Goal: Task Accomplishment & Management: Complete application form

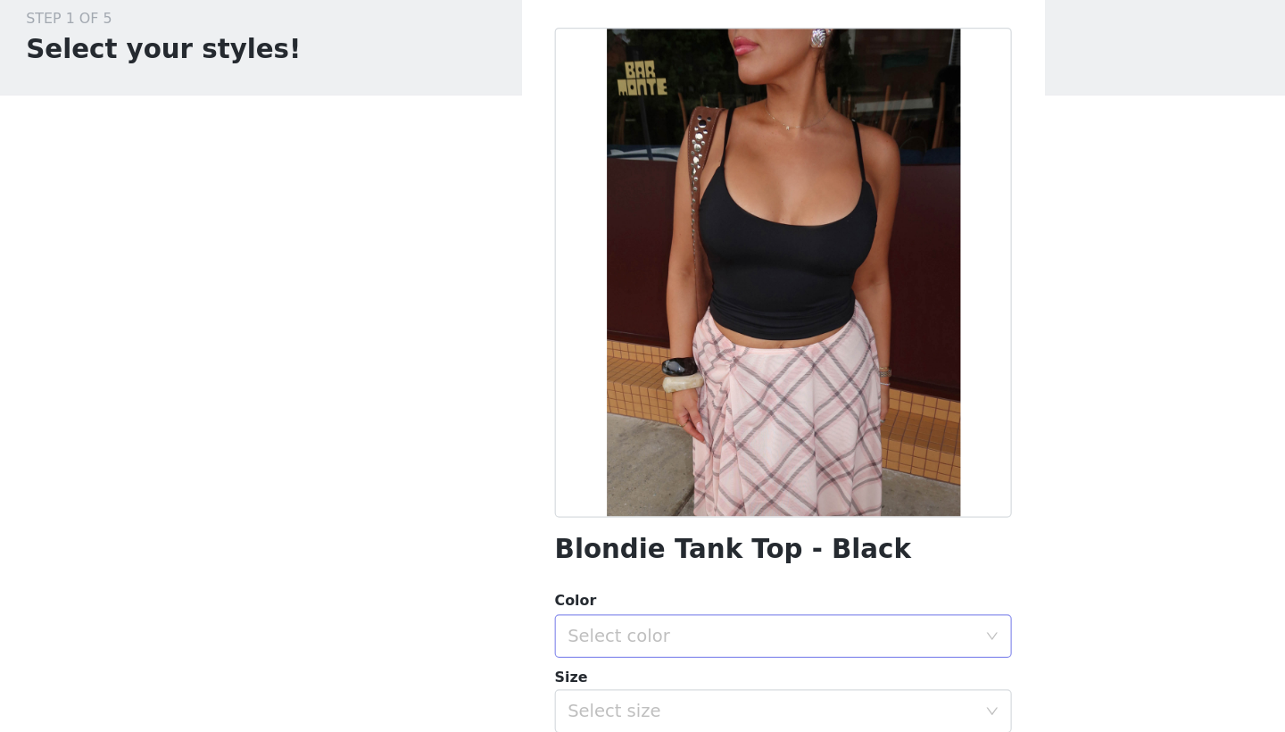
scroll to position [208, 0]
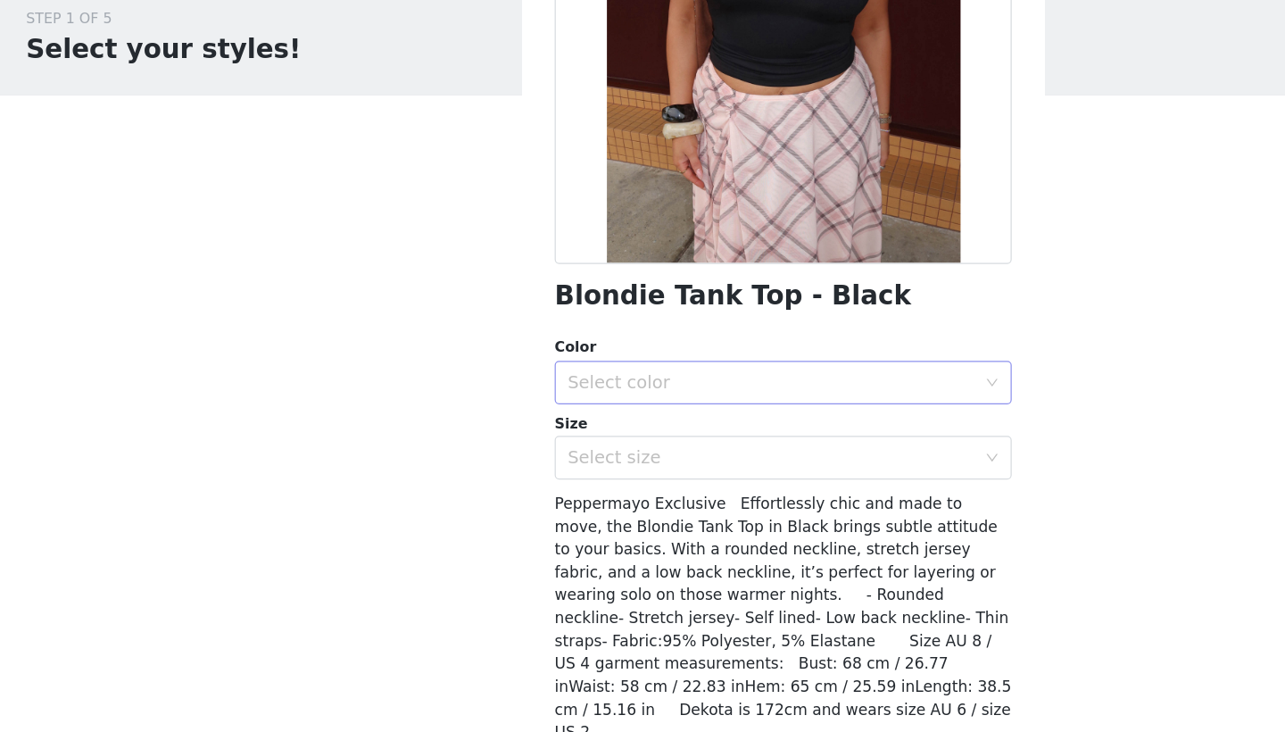
click at [566, 371] on div "Select color" at bounding box center [633, 380] width 334 height 18
click at [691, 404] on li "Black" at bounding box center [642, 418] width 375 height 29
click at [656, 433] on div "Select size" at bounding box center [633, 442] width 334 height 18
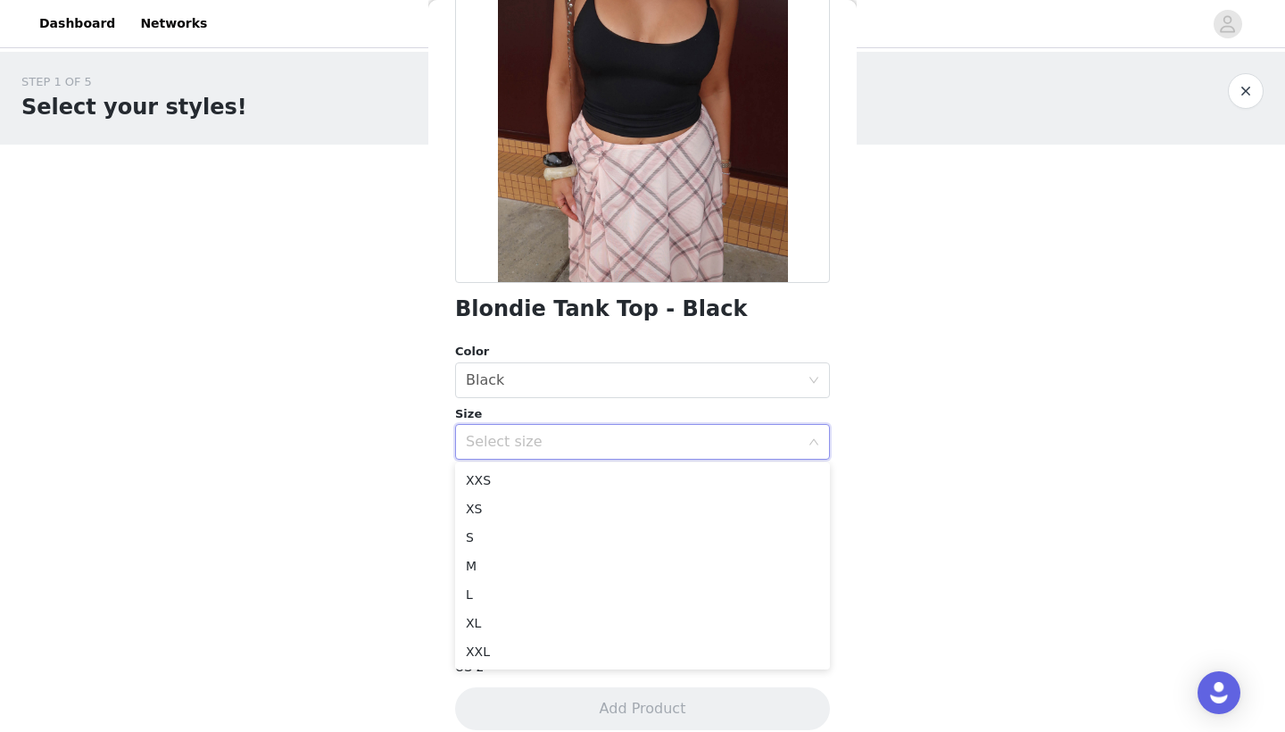
scroll to position [0, 0]
click at [487, 510] on li "XS" at bounding box center [642, 509] width 375 height 29
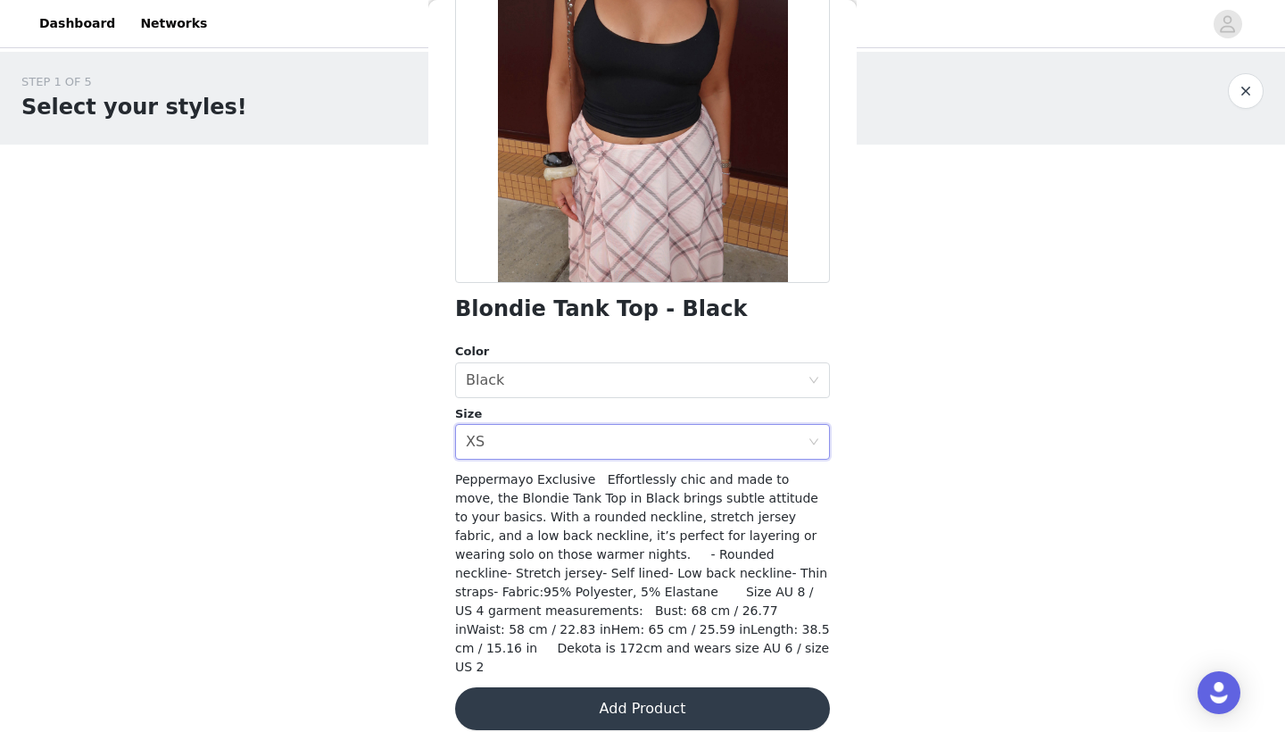
click at [638, 696] on button "Add Product" at bounding box center [642, 708] width 375 height 43
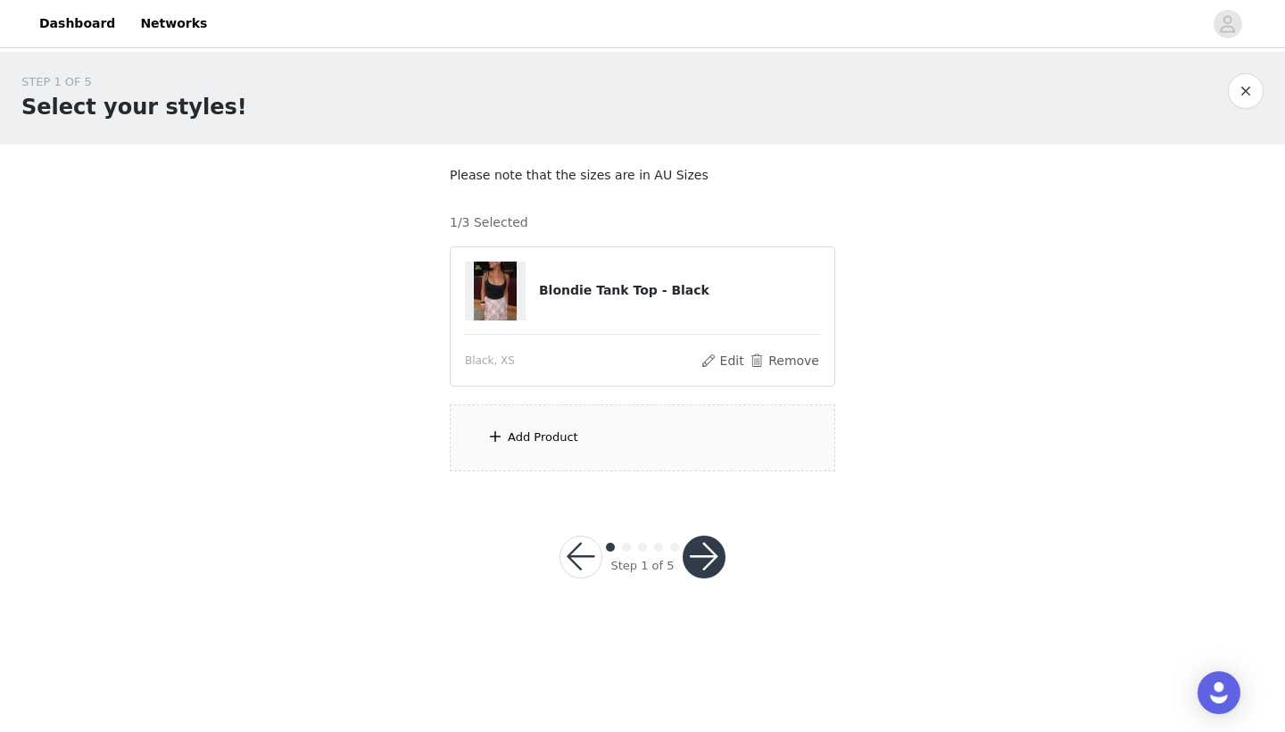
click at [594, 442] on div "Add Product" at bounding box center [643, 437] width 386 height 67
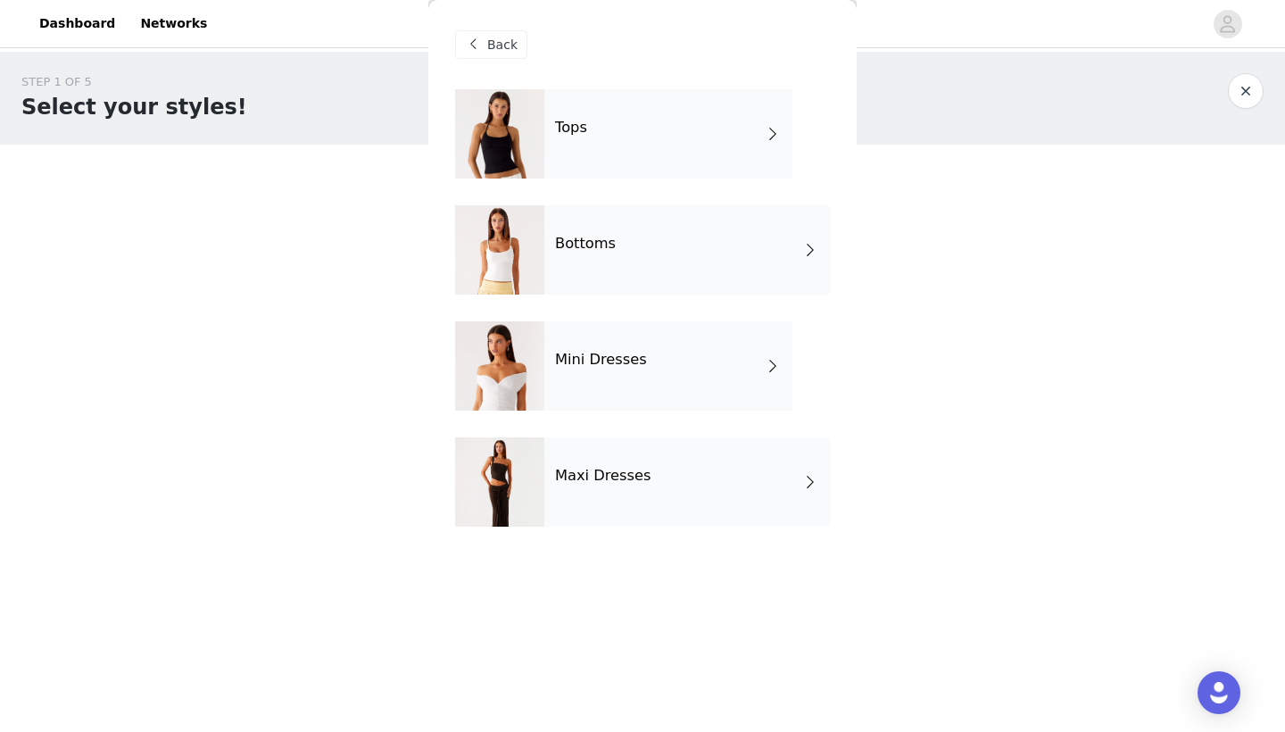
click at [635, 242] on div "Bottoms" at bounding box center [688, 249] width 286 height 89
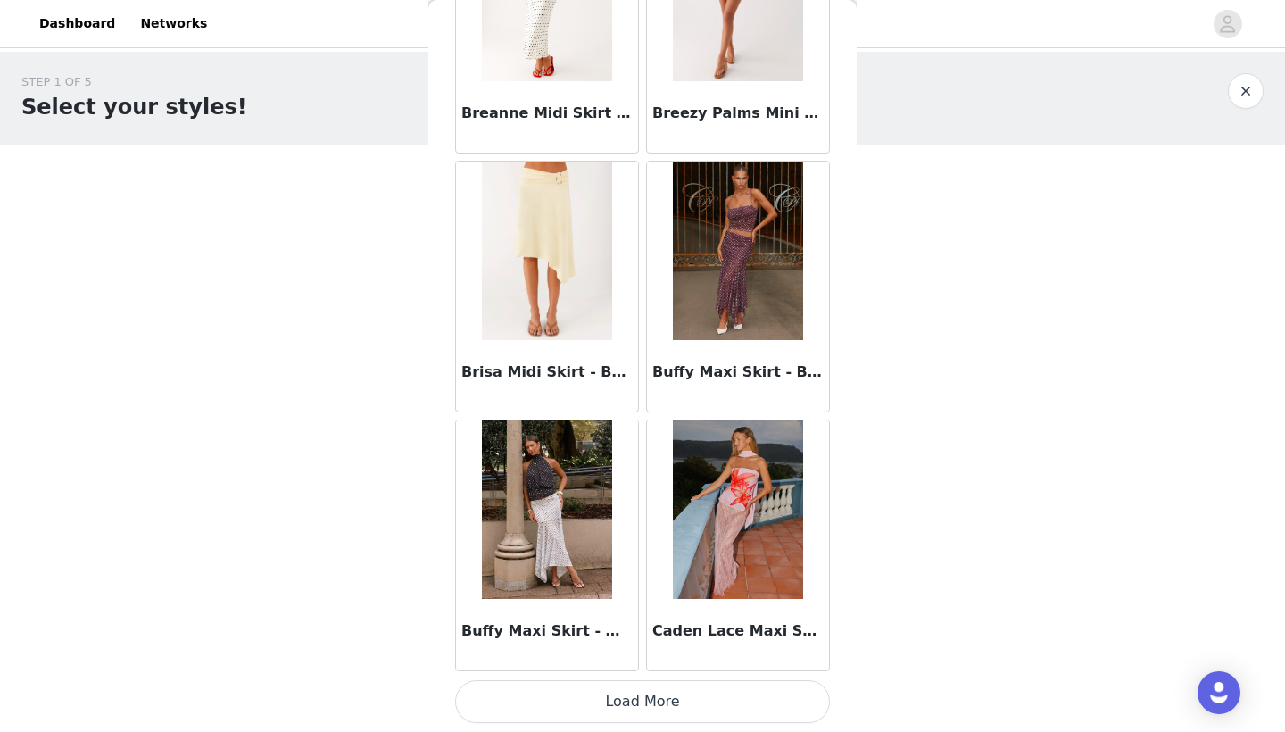
click at [626, 707] on button "Load More" at bounding box center [642, 701] width 375 height 43
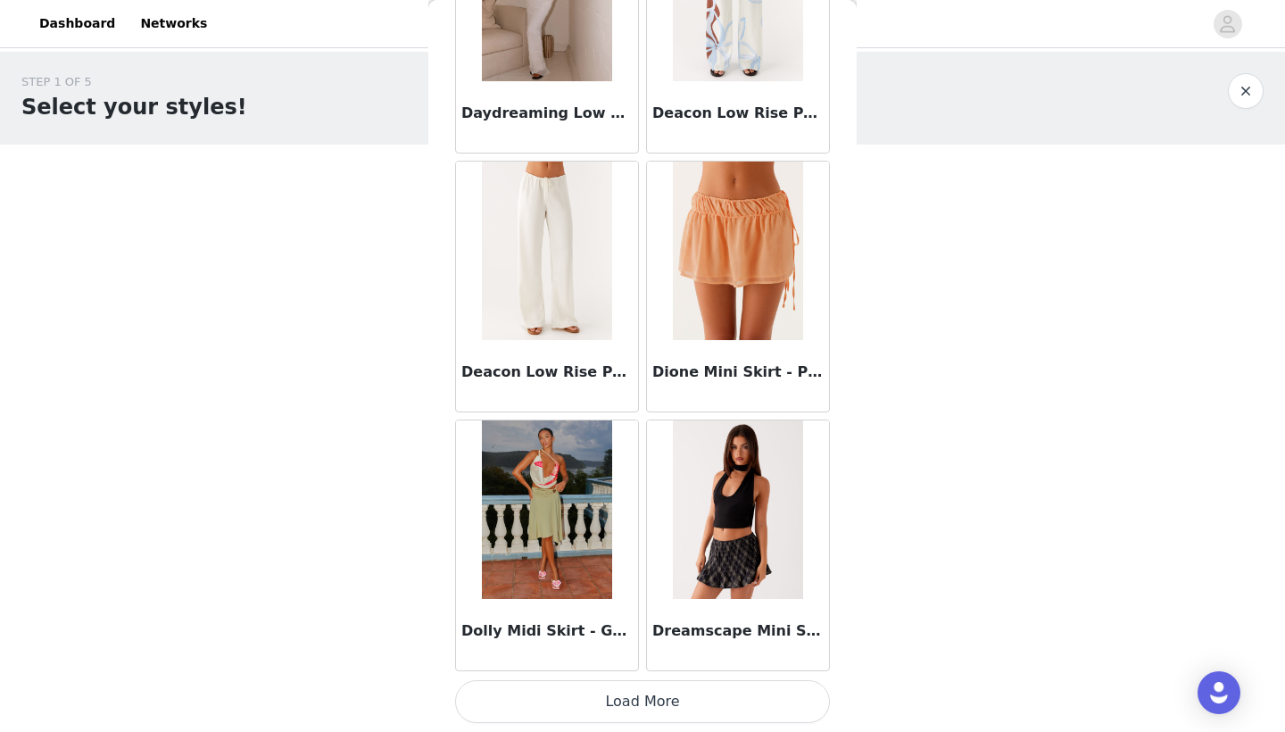
click at [664, 700] on button "Load More" at bounding box center [642, 701] width 375 height 43
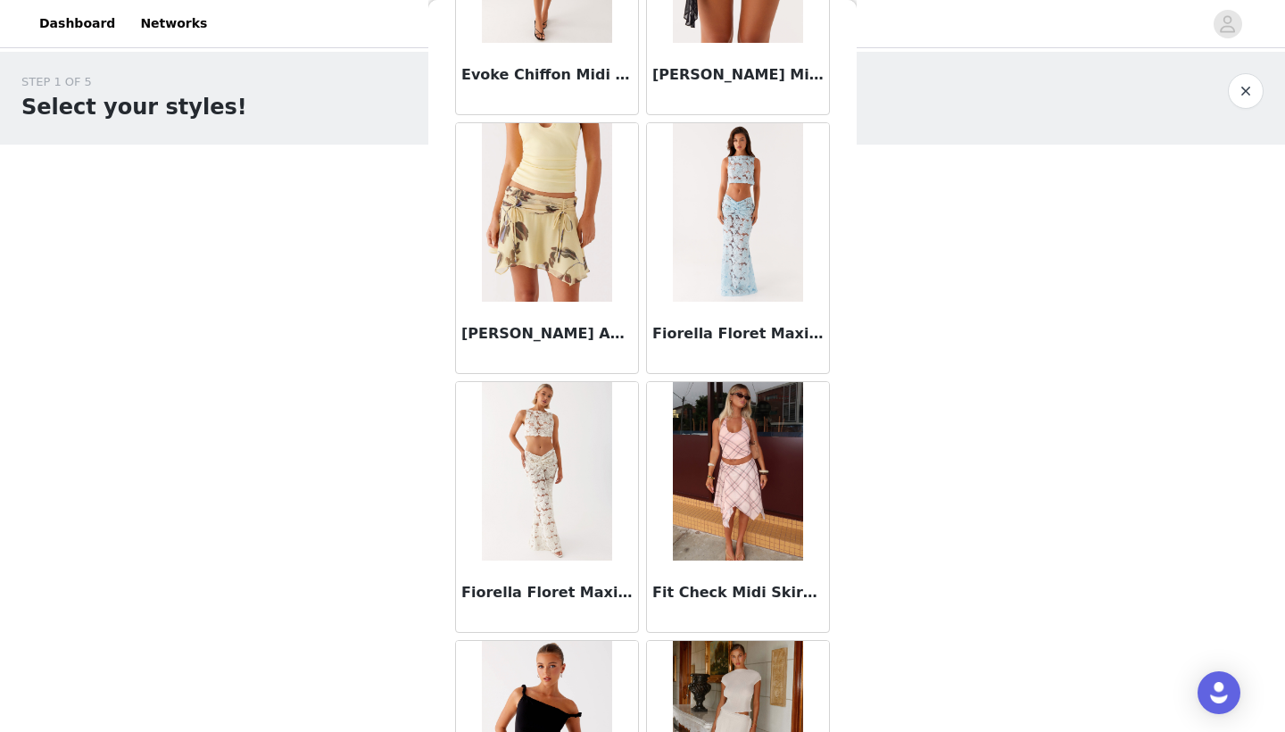
scroll to position [5735, 0]
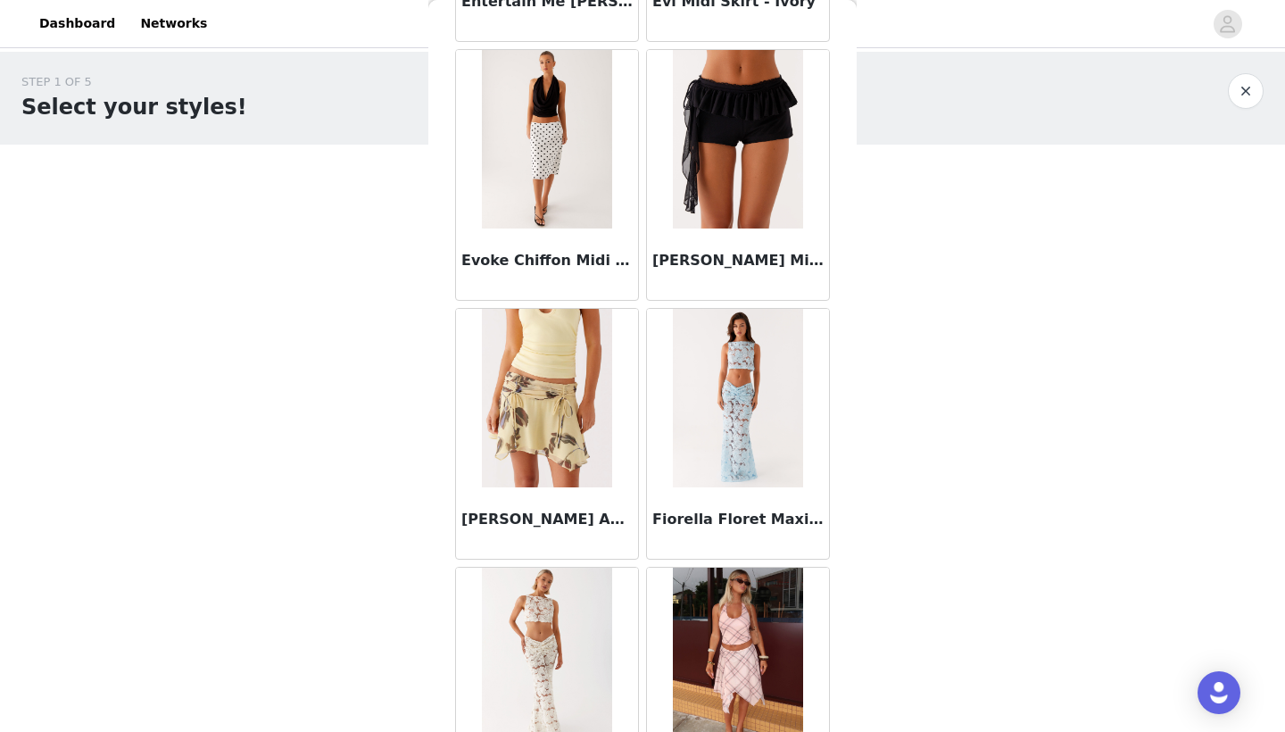
click at [523, 154] on img at bounding box center [546, 139] width 129 height 179
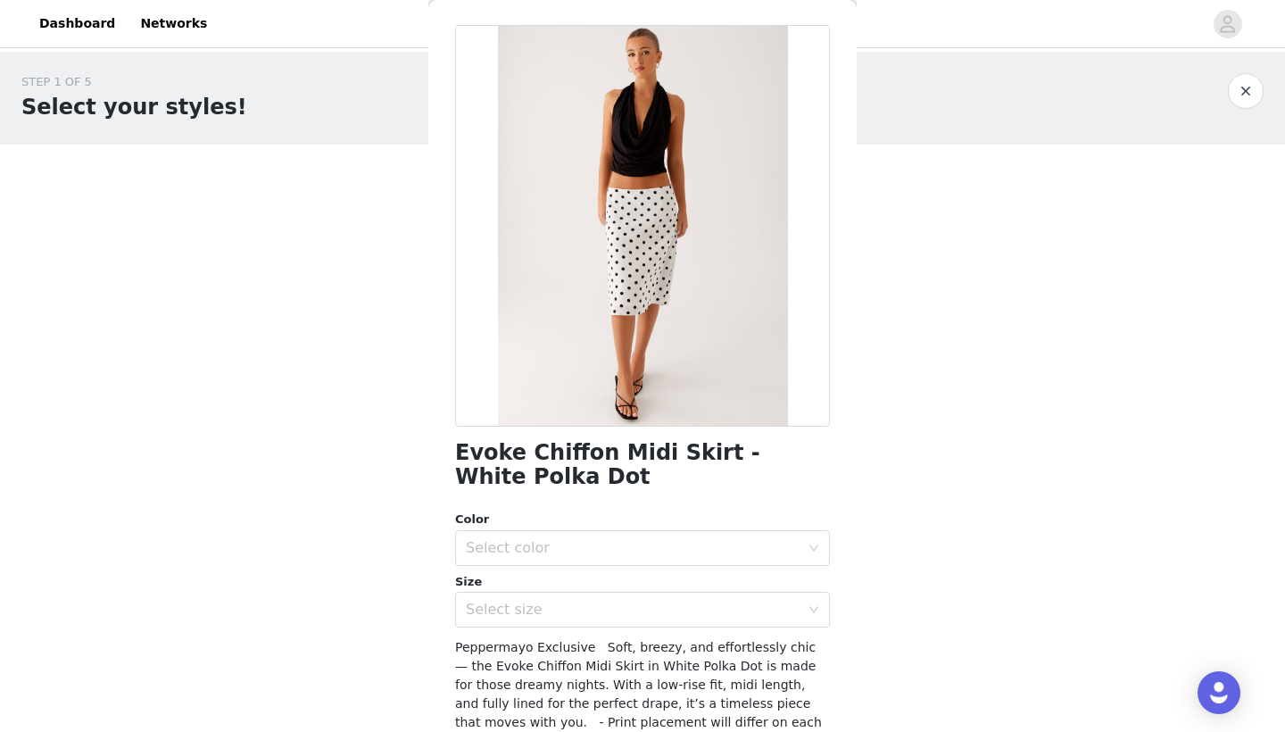
scroll to position [69, 0]
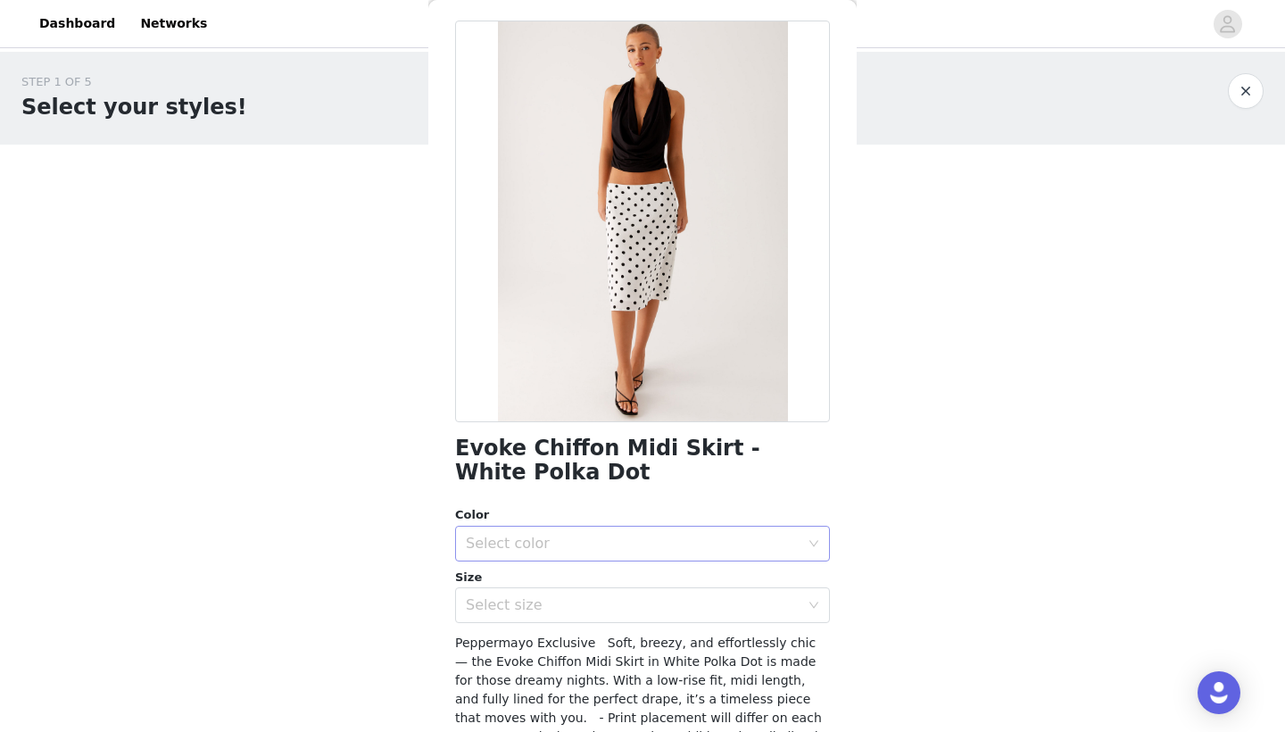
click at [501, 550] on div "Select color" at bounding box center [633, 544] width 334 height 18
click at [502, 581] on li "White Polka Dot" at bounding box center [642, 582] width 375 height 29
click at [497, 619] on div "Select size" at bounding box center [637, 605] width 342 height 34
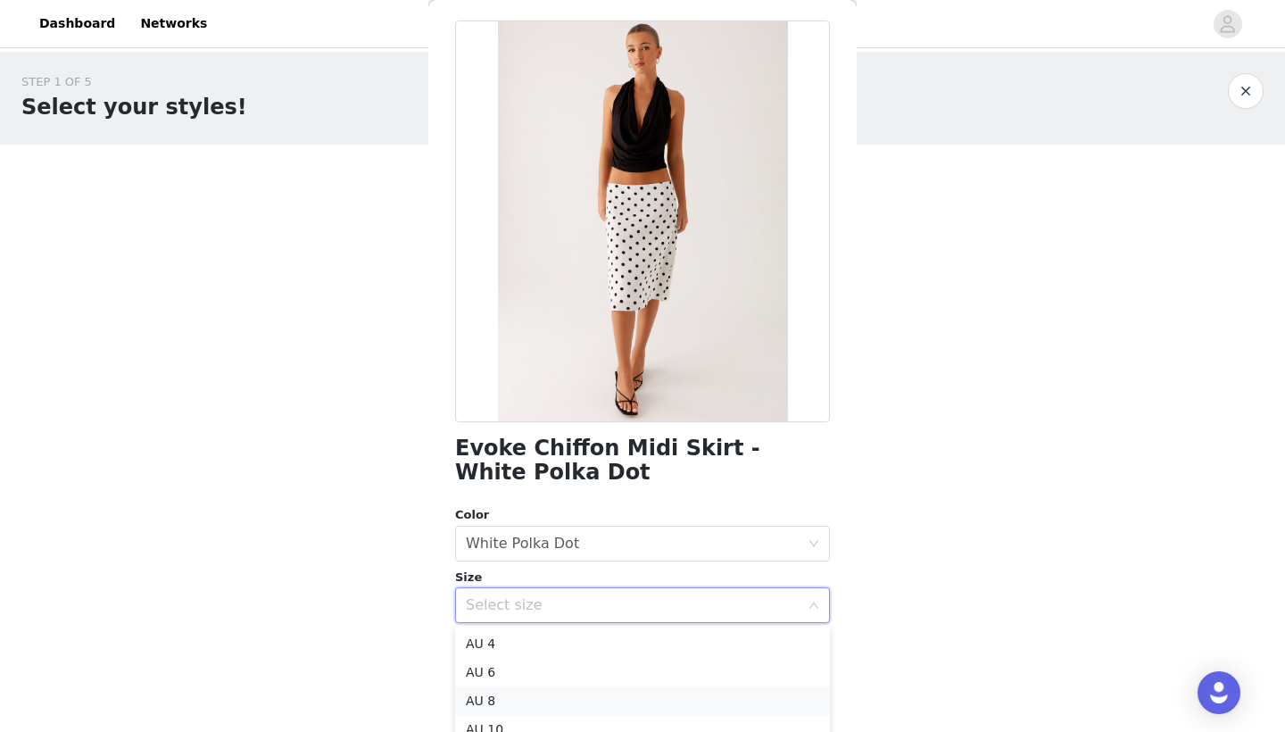
scroll to position [0, 0]
click at [494, 699] on li "AU 8" at bounding box center [642, 700] width 375 height 29
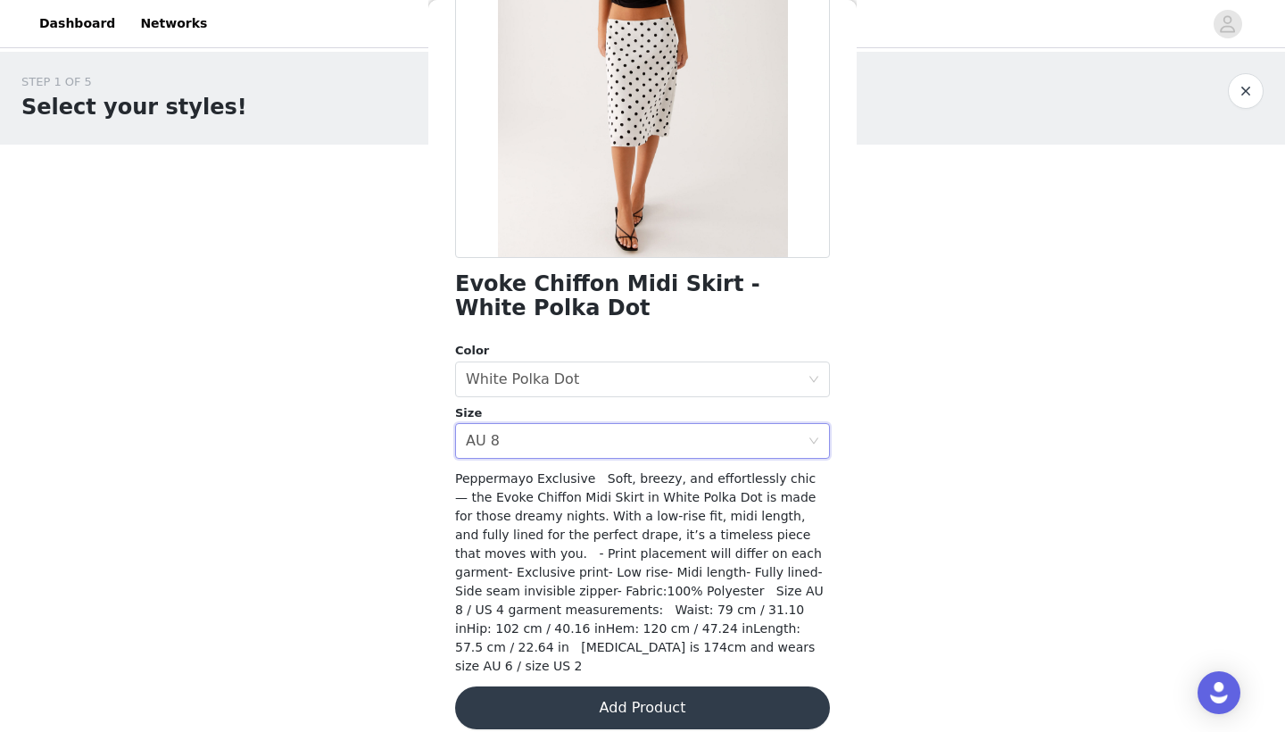
scroll to position [232, 0]
click at [636, 687] on button "Add Product" at bounding box center [642, 708] width 375 height 43
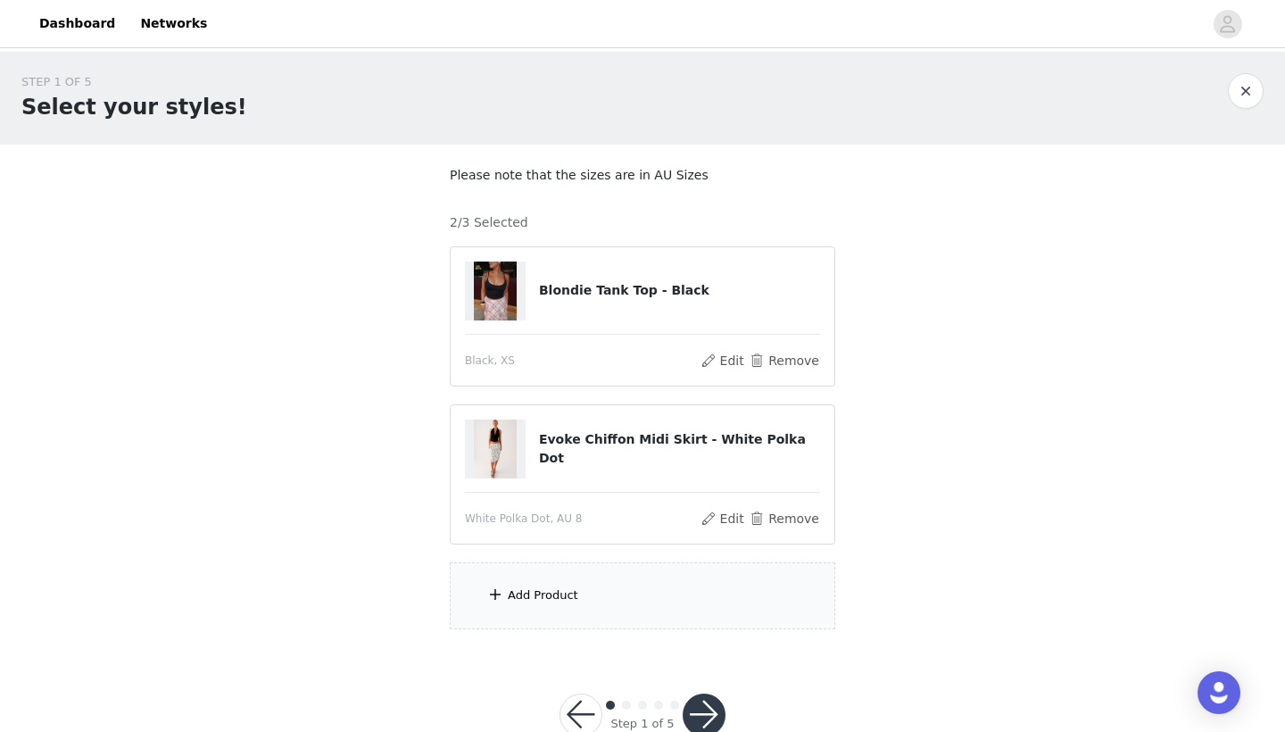
click at [563, 597] on div "Add Product" at bounding box center [543, 595] width 71 height 18
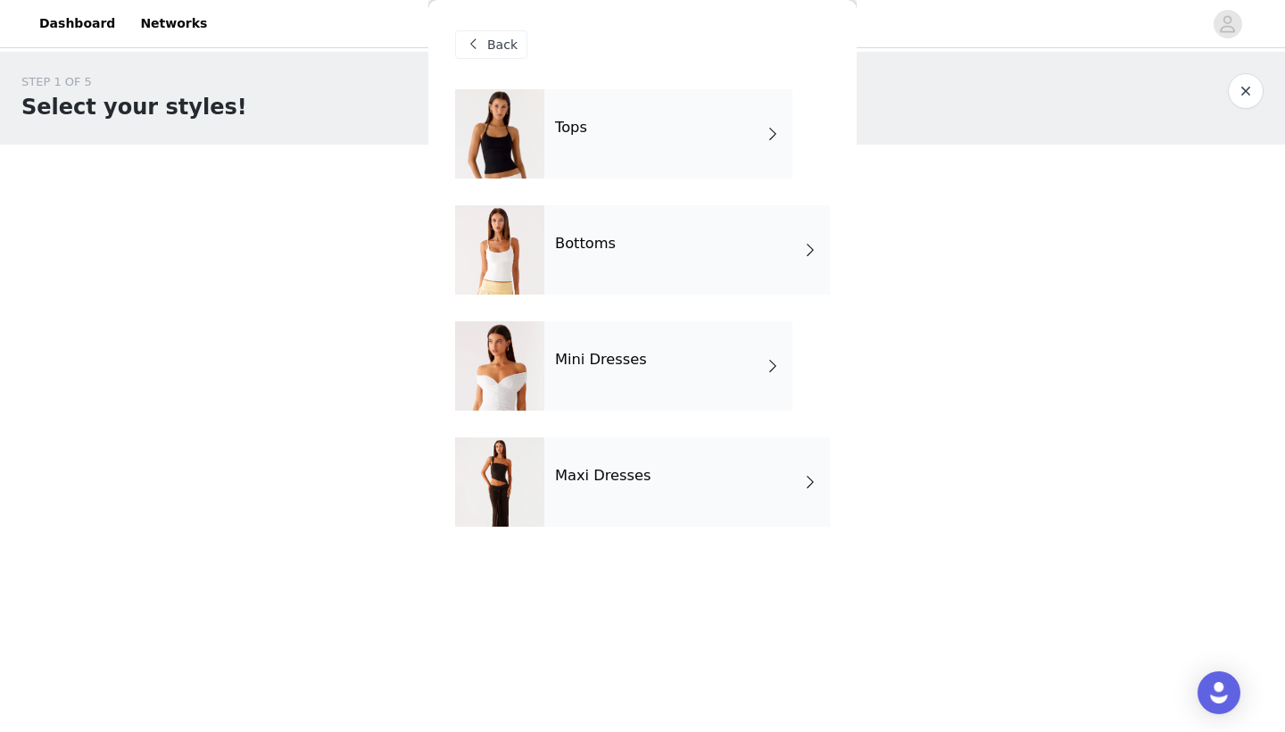
click at [613, 241] on div "Bottoms" at bounding box center [688, 249] width 286 height 89
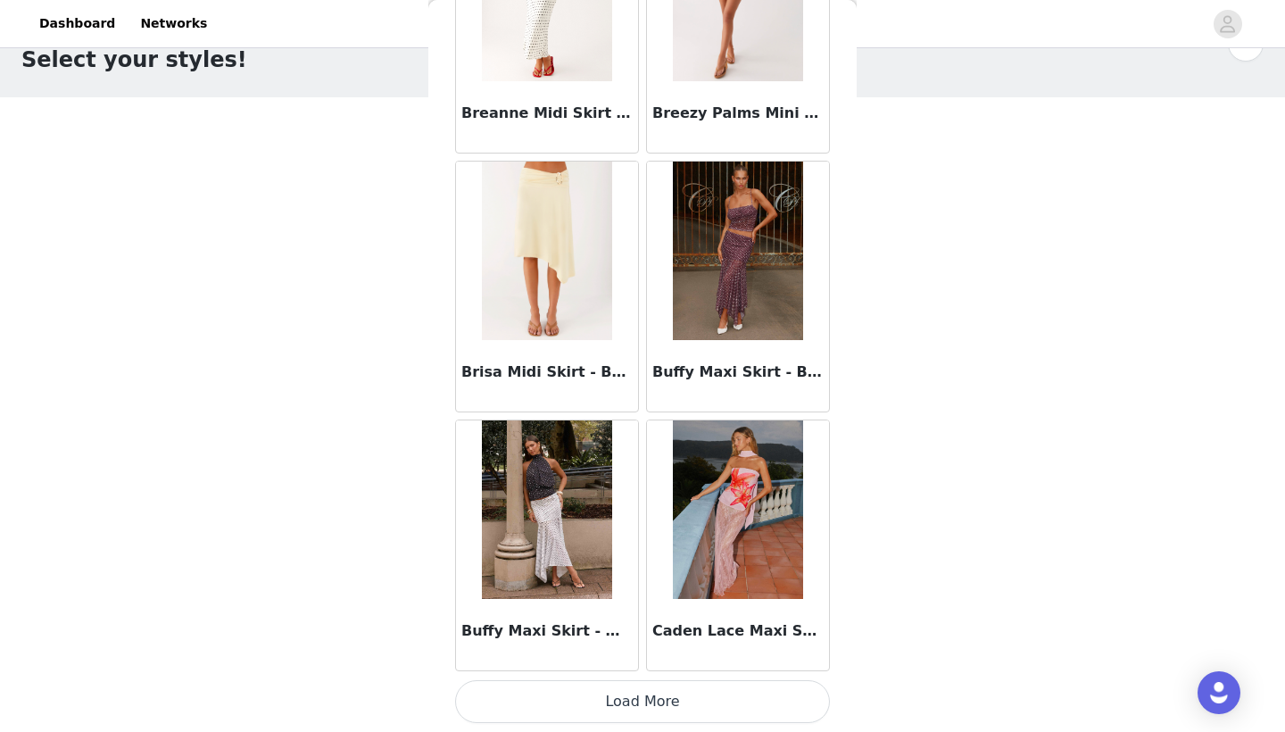
scroll to position [46, 0]
click at [644, 704] on button "Load More" at bounding box center [642, 701] width 375 height 43
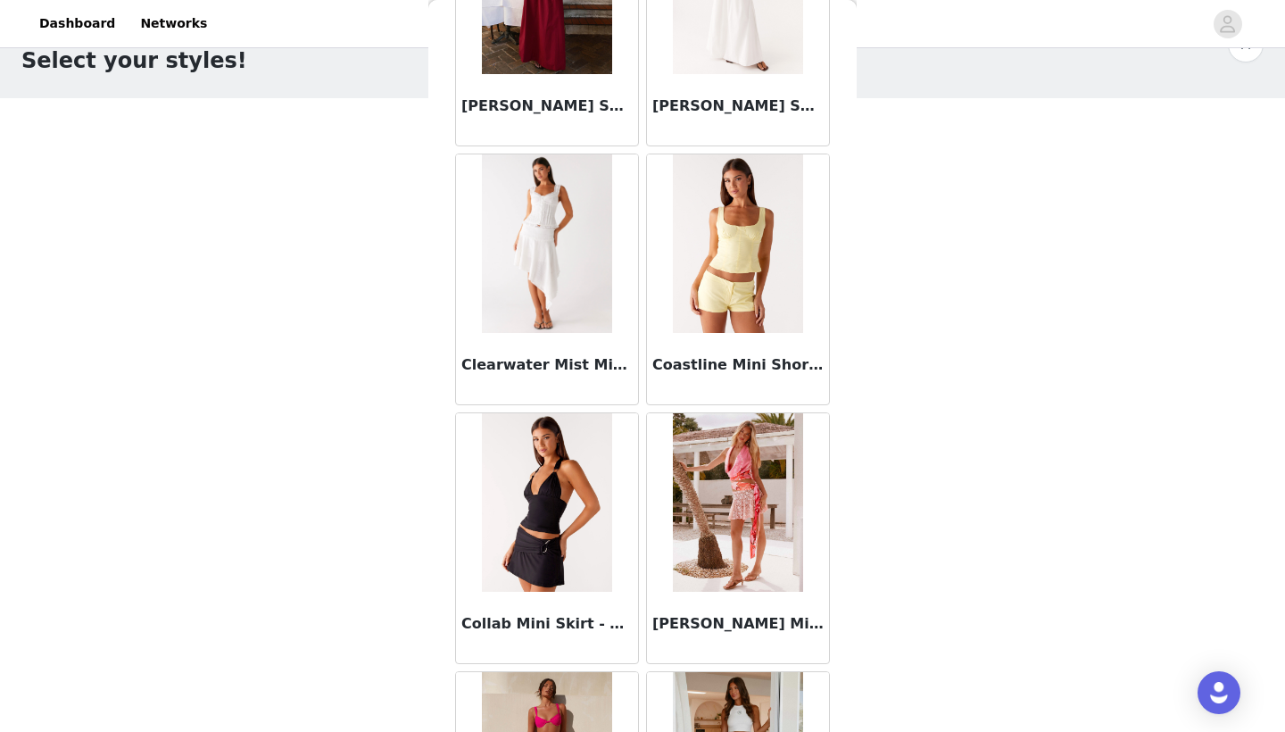
scroll to position [3280, 0]
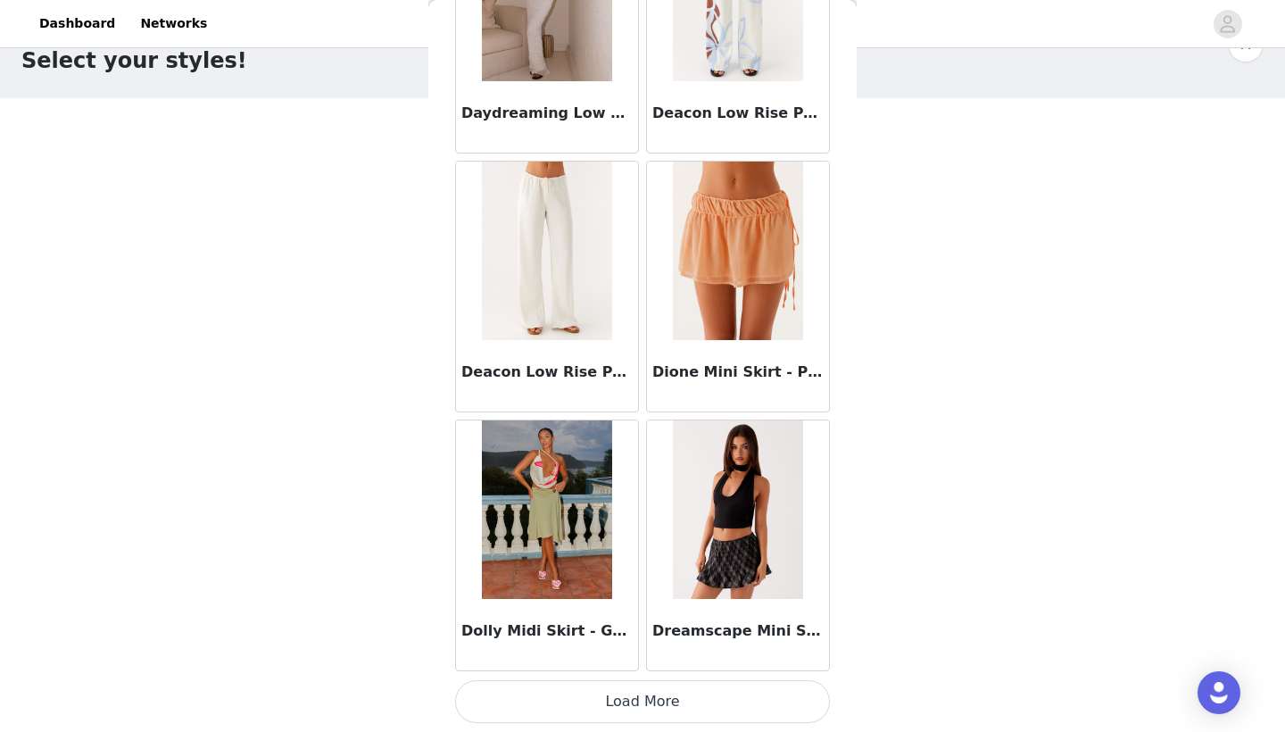
click at [663, 709] on button "Load More" at bounding box center [642, 701] width 375 height 43
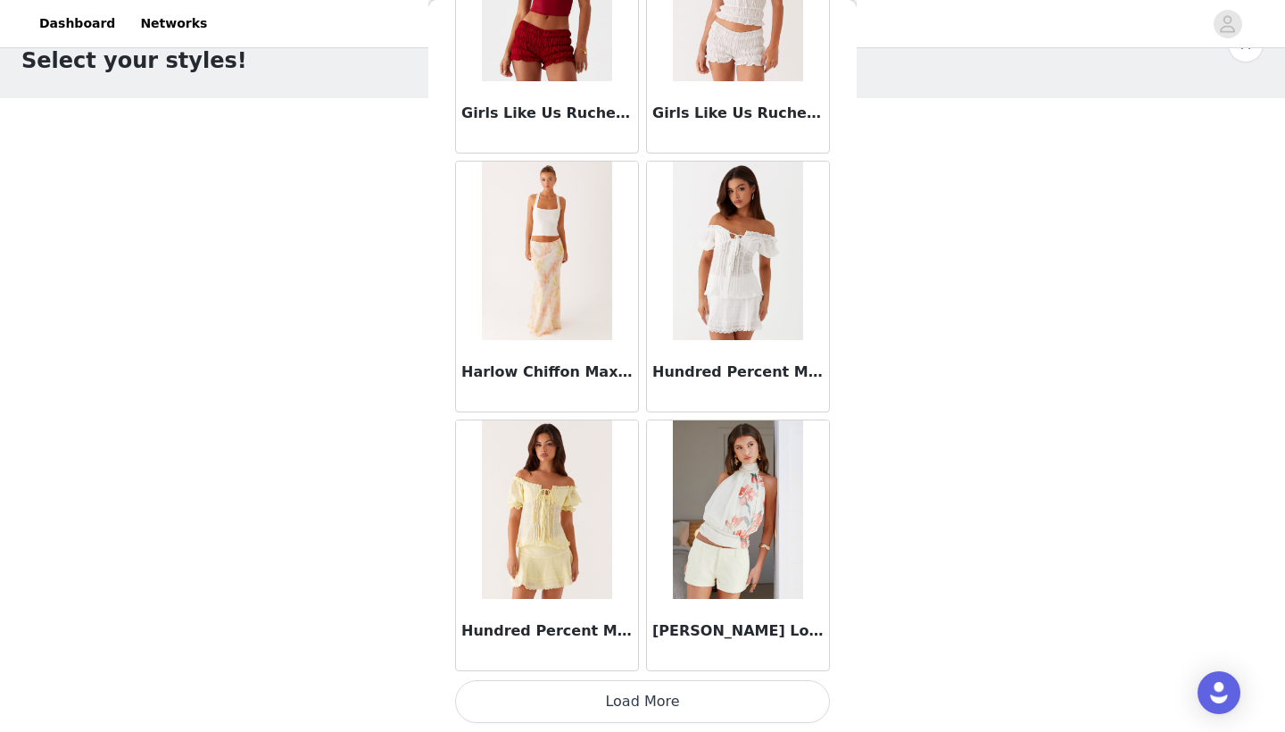
scroll to position [7177, 0]
click at [723, 553] on img at bounding box center [737, 509] width 129 height 179
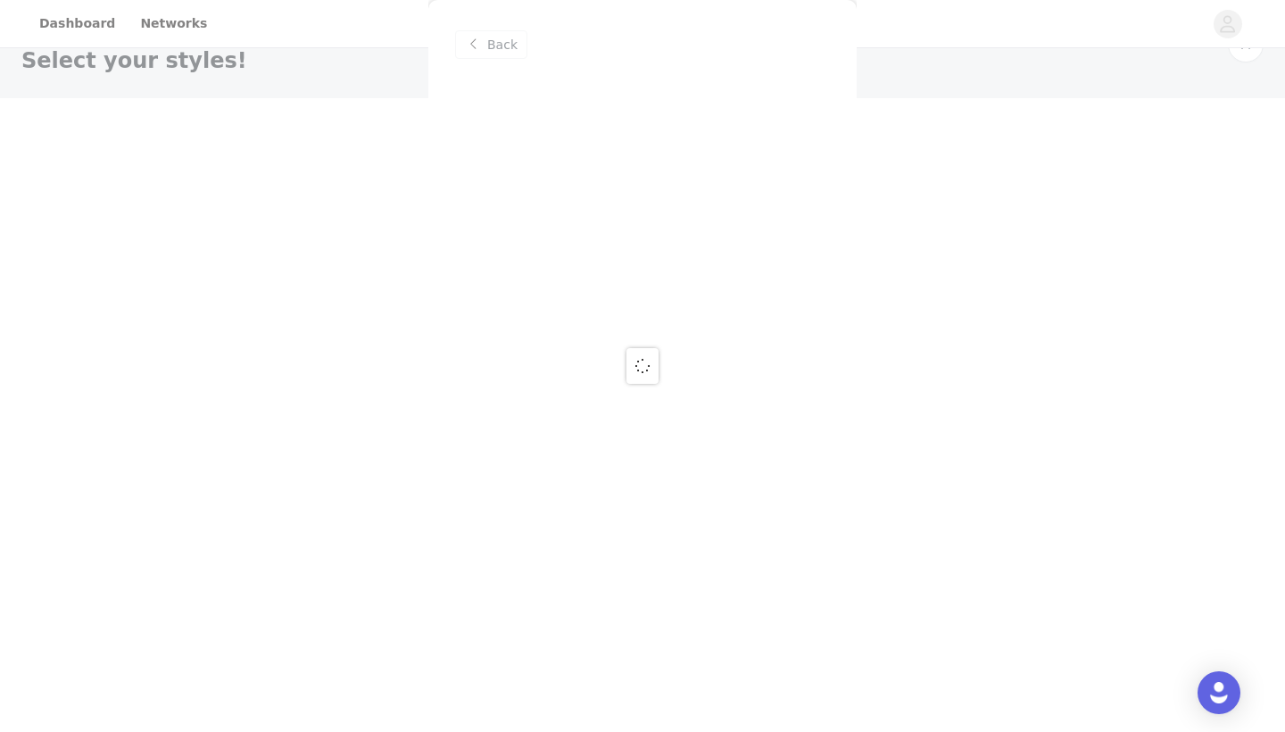
scroll to position [0, 0]
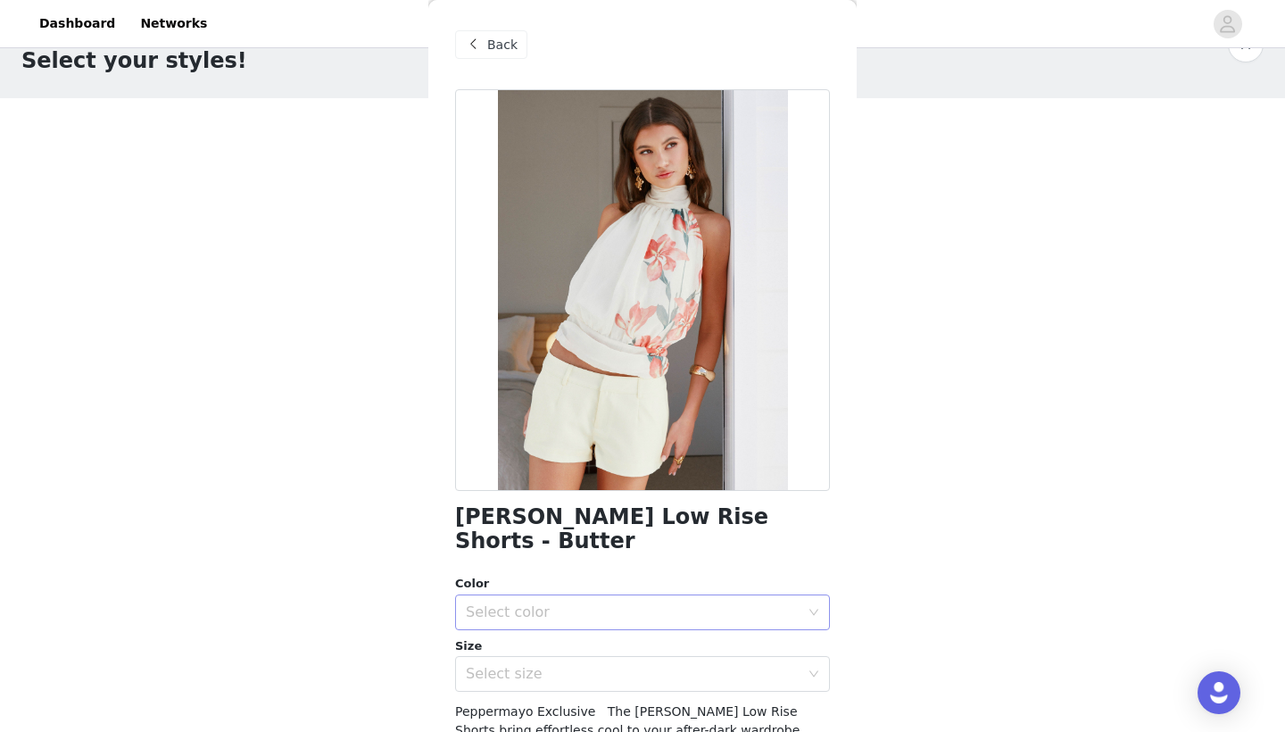
click at [546, 603] on div "Select color" at bounding box center [633, 612] width 334 height 18
click at [507, 621] on li "Butter" at bounding box center [642, 626] width 375 height 29
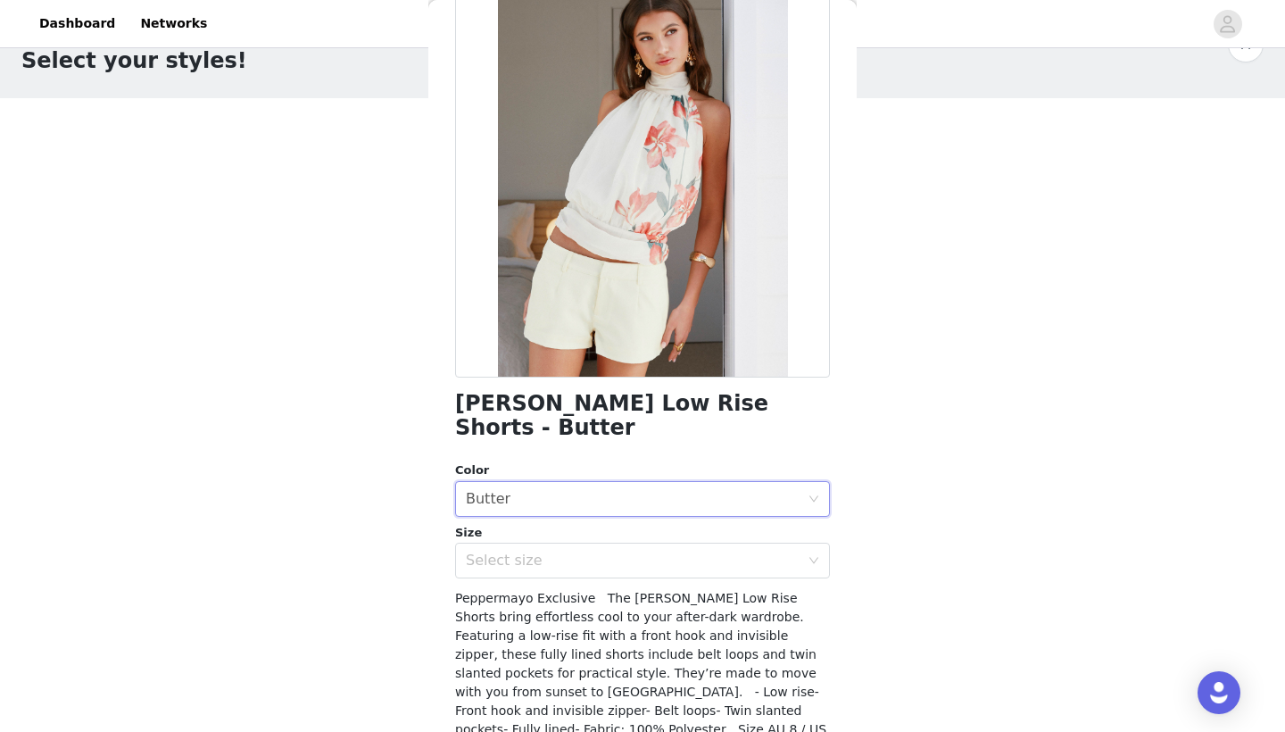
scroll to position [144, 0]
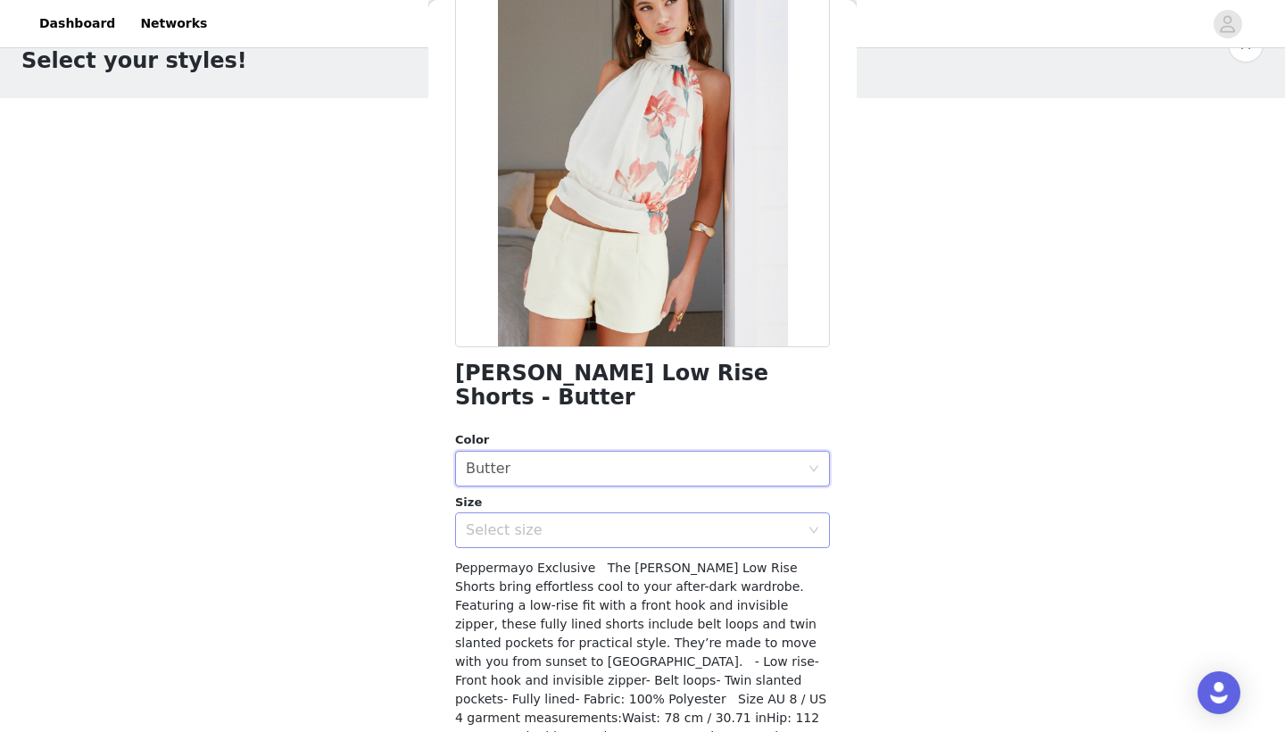
click at [534, 521] on div "Select size" at bounding box center [633, 530] width 334 height 18
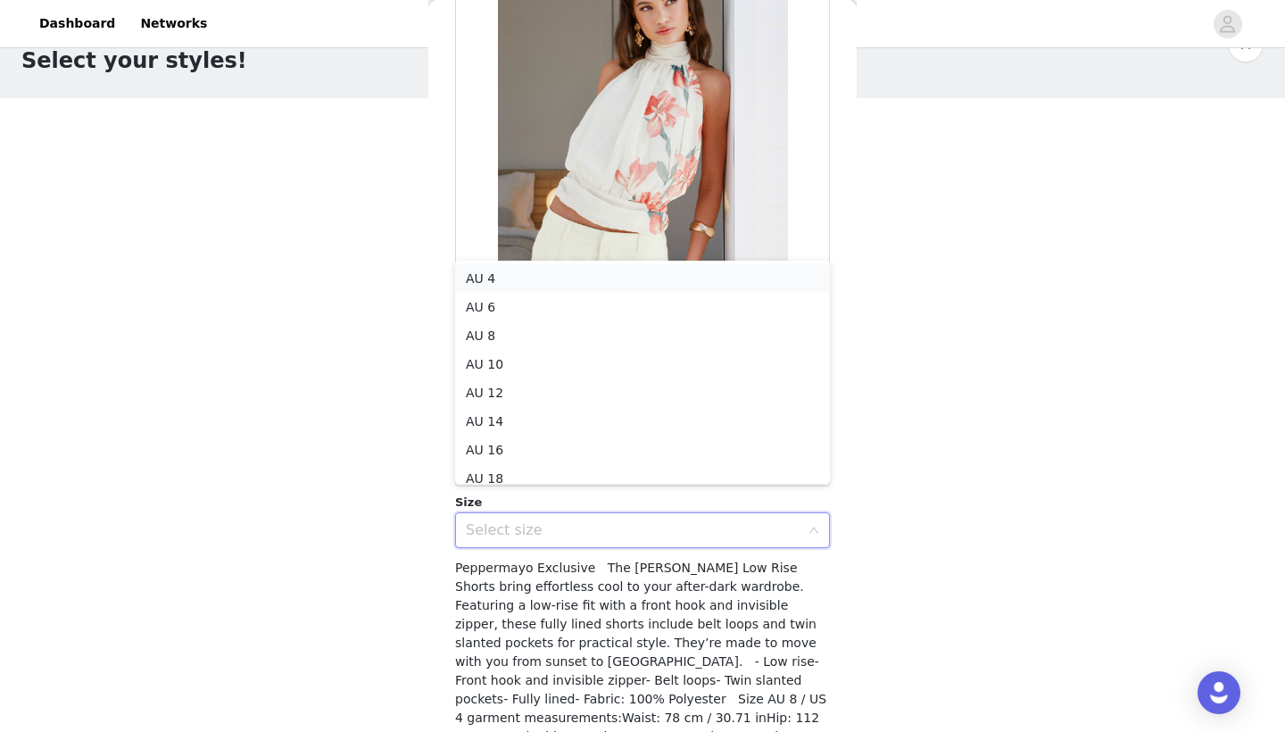
scroll to position [4, 0]
click at [488, 358] on li "AU 10" at bounding box center [642, 360] width 375 height 29
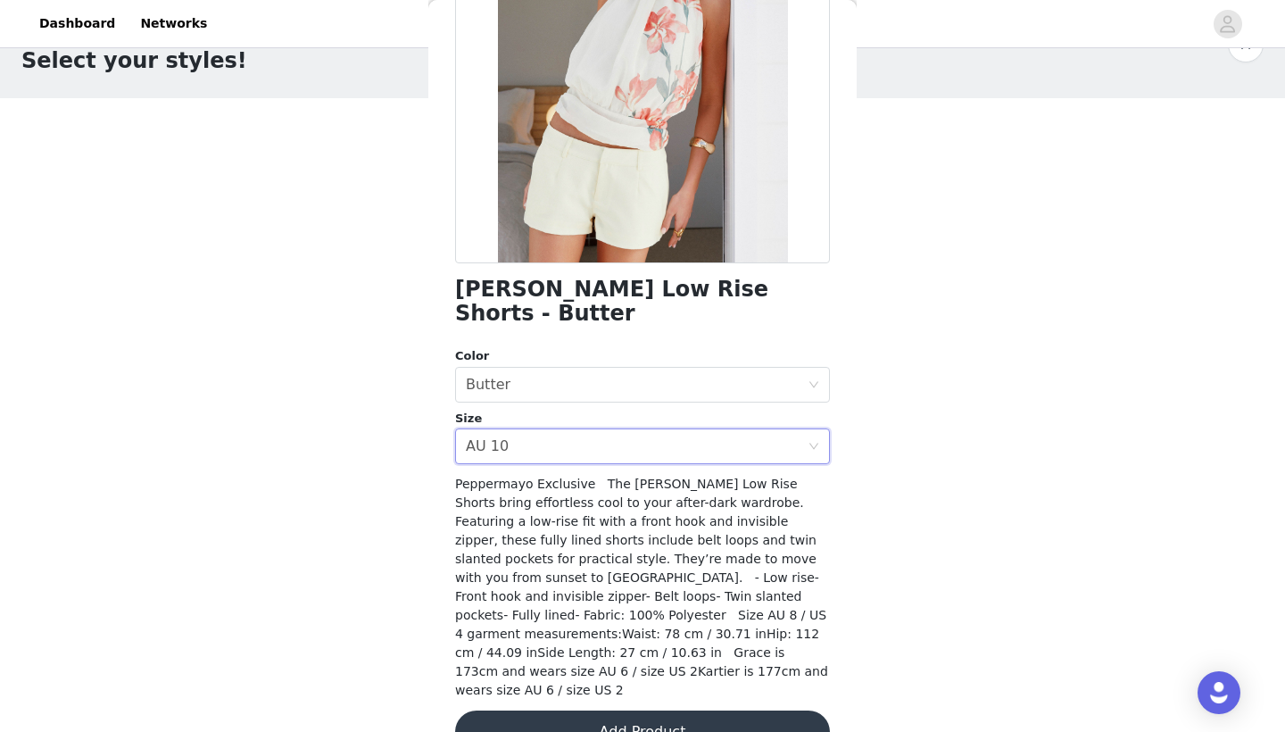
scroll to position [227, 0]
click at [655, 711] on button "Add Product" at bounding box center [642, 732] width 375 height 43
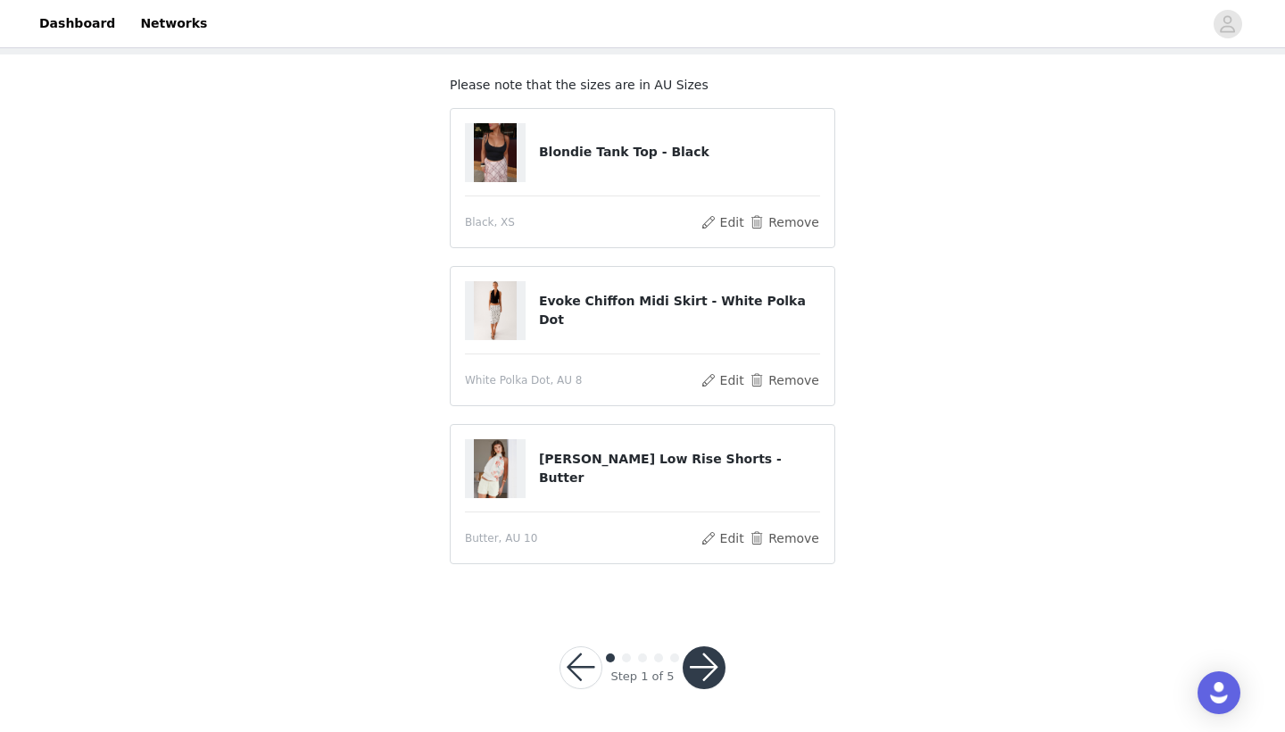
scroll to position [89, 0]
click at [715, 667] on button "button" at bounding box center [704, 668] width 43 height 43
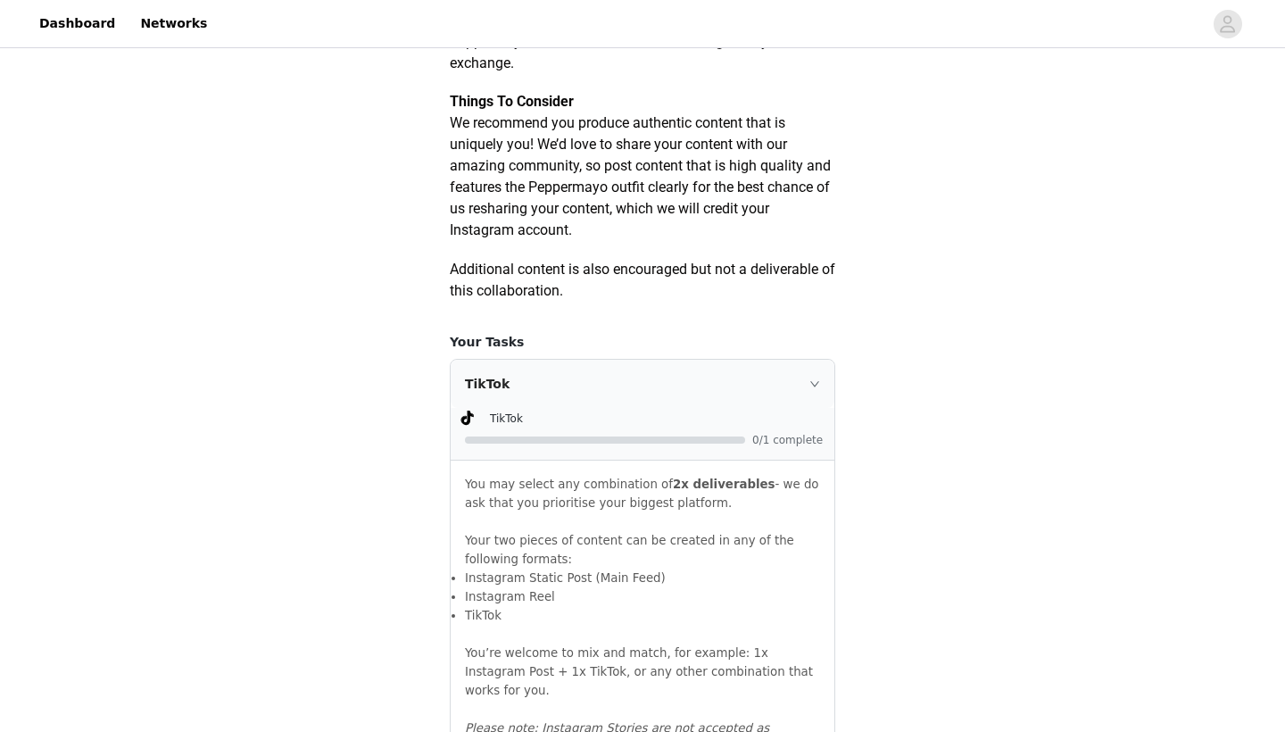
scroll to position [905, 0]
click at [819, 390] on icon "icon: right" at bounding box center [815, 384] width 11 height 11
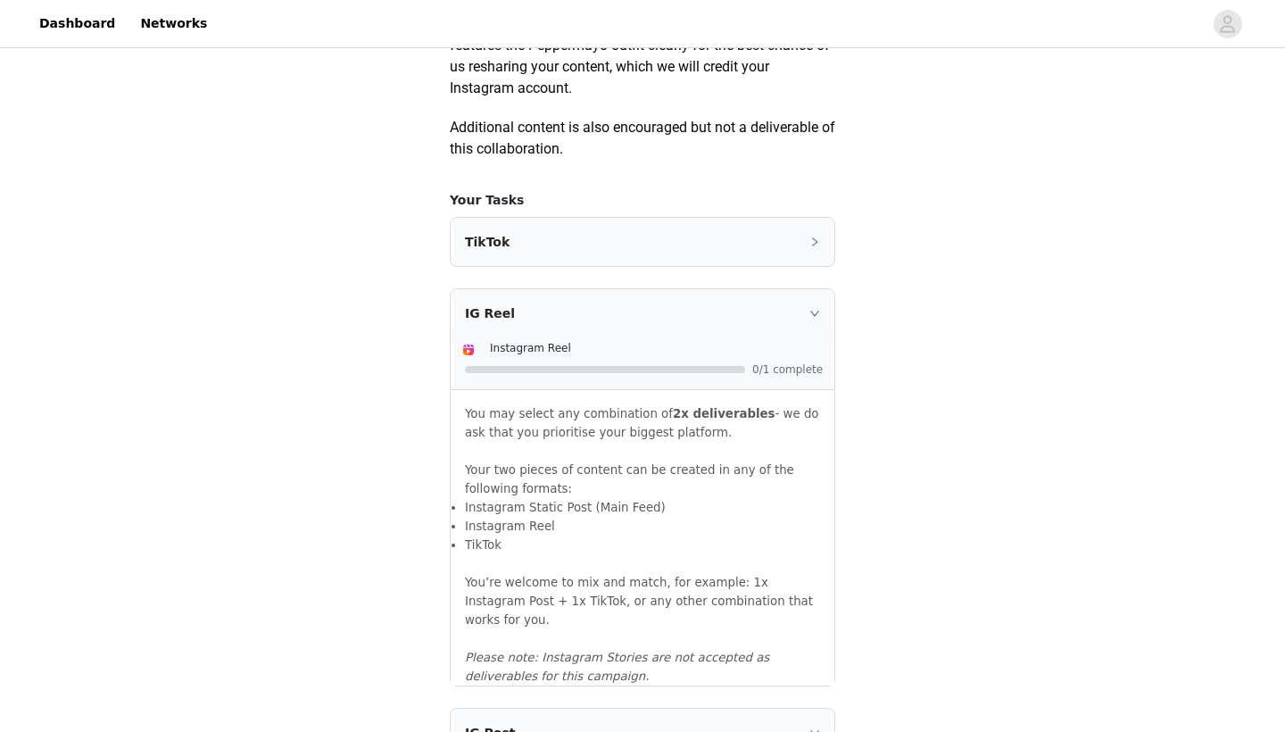
scroll to position [982, 0]
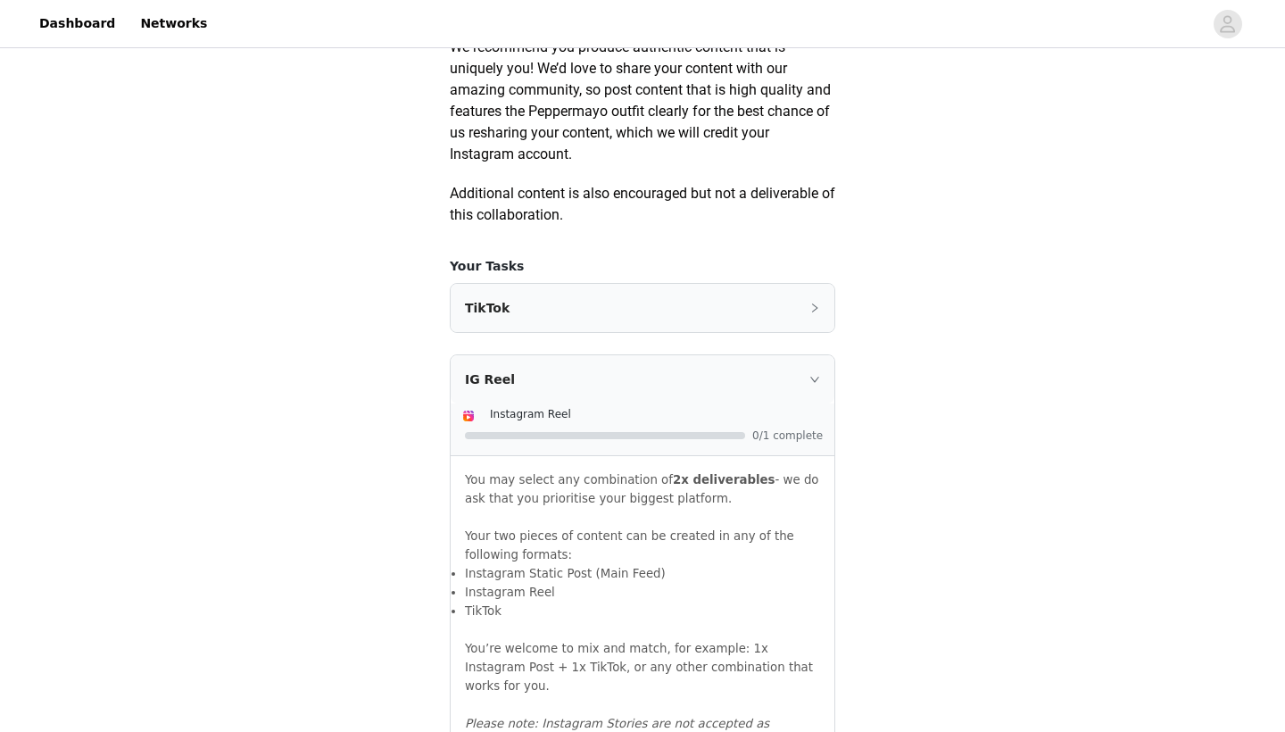
click at [824, 403] on div "IG Reel" at bounding box center [643, 379] width 384 height 48
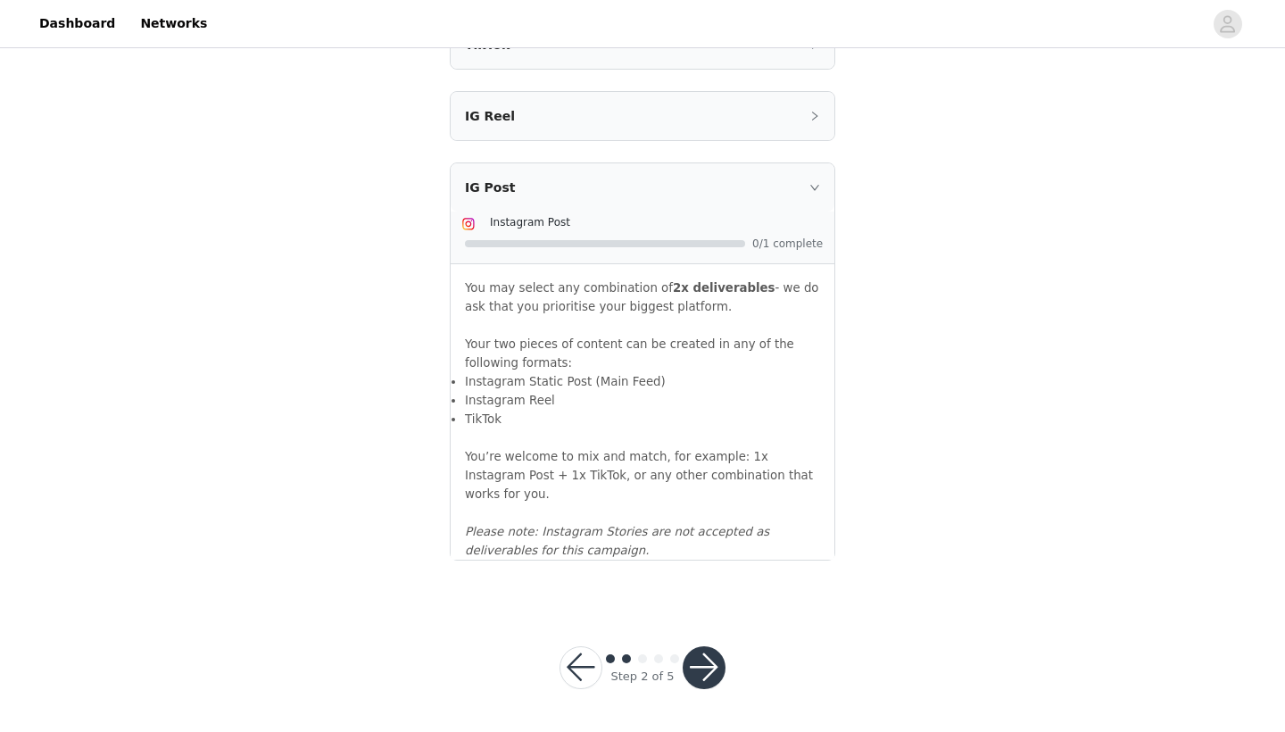
scroll to position [1244, 0]
click at [712, 664] on button "button" at bounding box center [704, 668] width 43 height 43
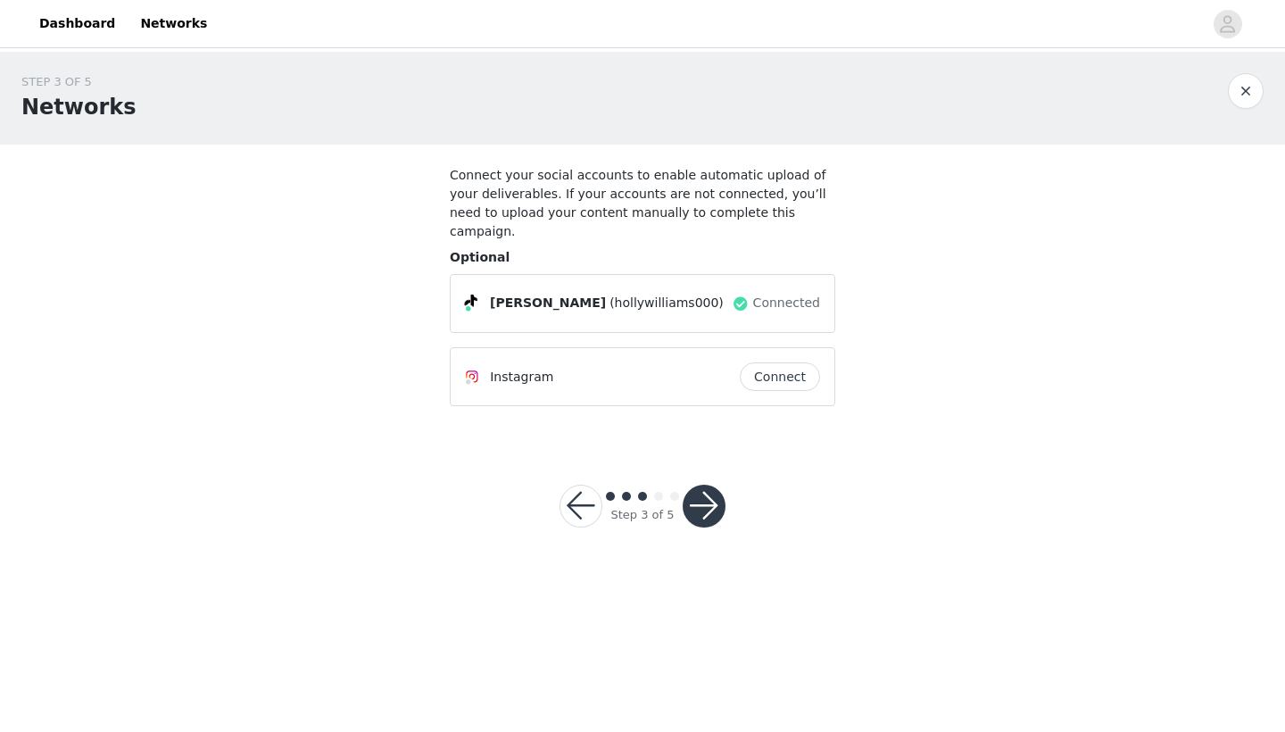
click at [716, 485] on button "button" at bounding box center [704, 506] width 43 height 43
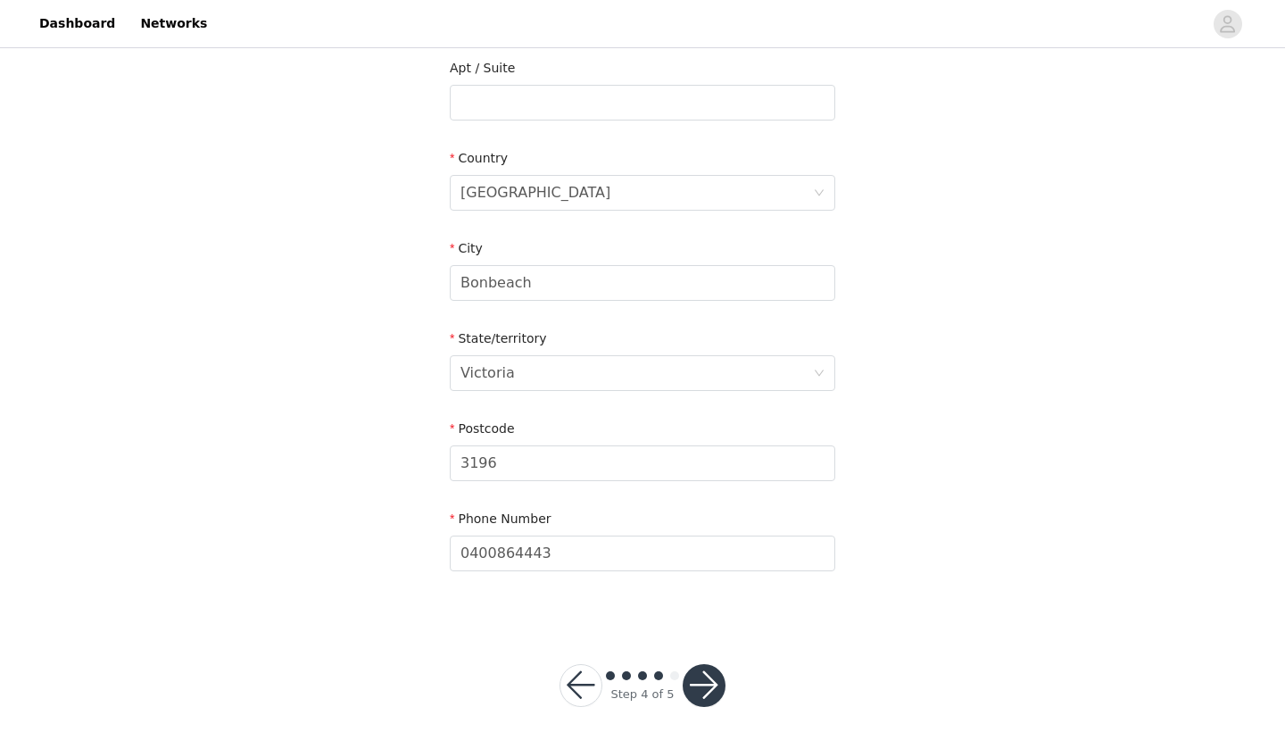
scroll to position [560, 0]
click at [707, 666] on button "button" at bounding box center [704, 687] width 43 height 43
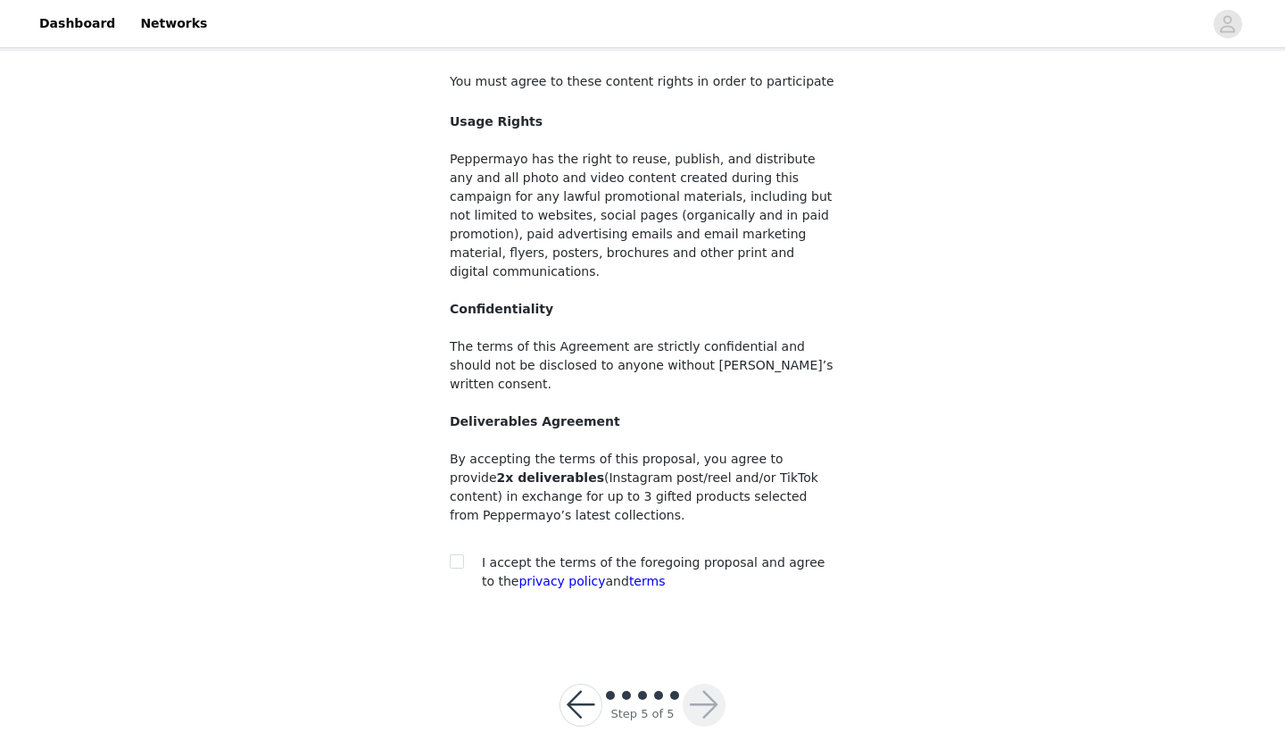
scroll to position [93, 0]
click at [454, 555] on input "checkbox" at bounding box center [456, 561] width 12 height 12
checkbox input "true"
click at [717, 685] on button "button" at bounding box center [704, 706] width 43 height 43
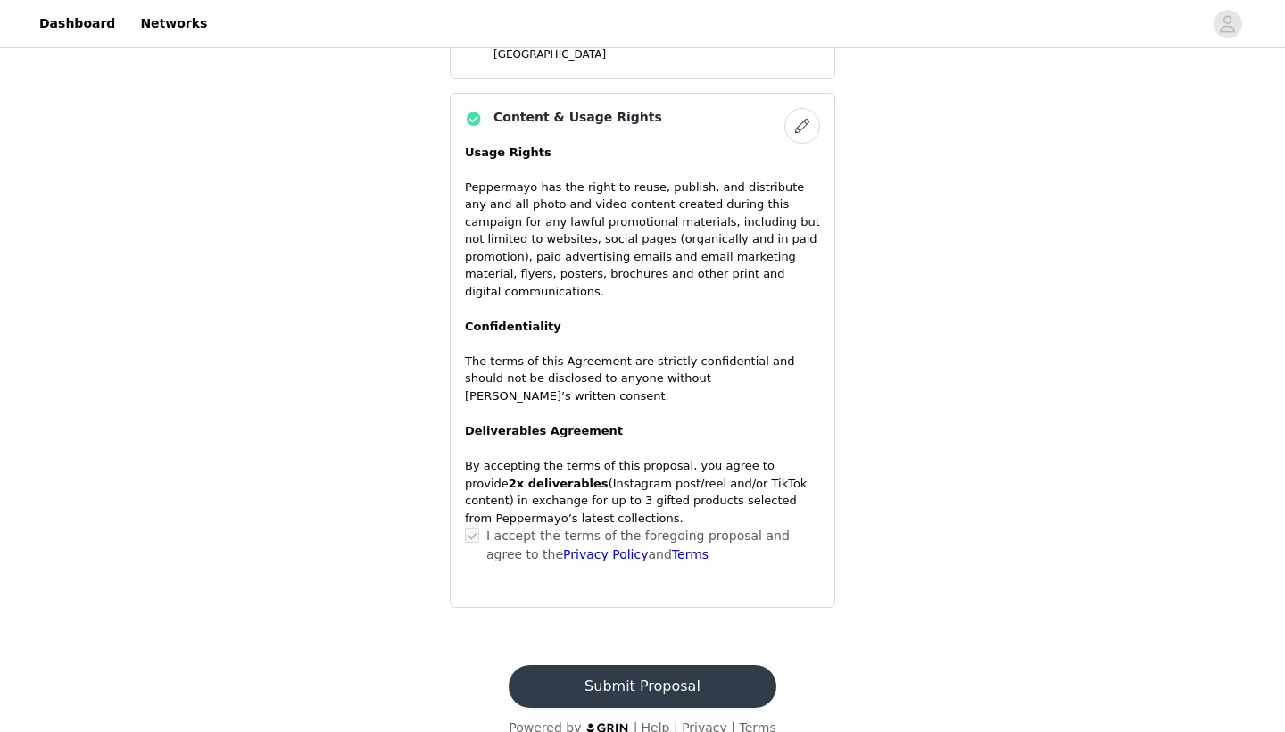
click at [667, 665] on button "Submit Proposal" at bounding box center [642, 686] width 267 height 43
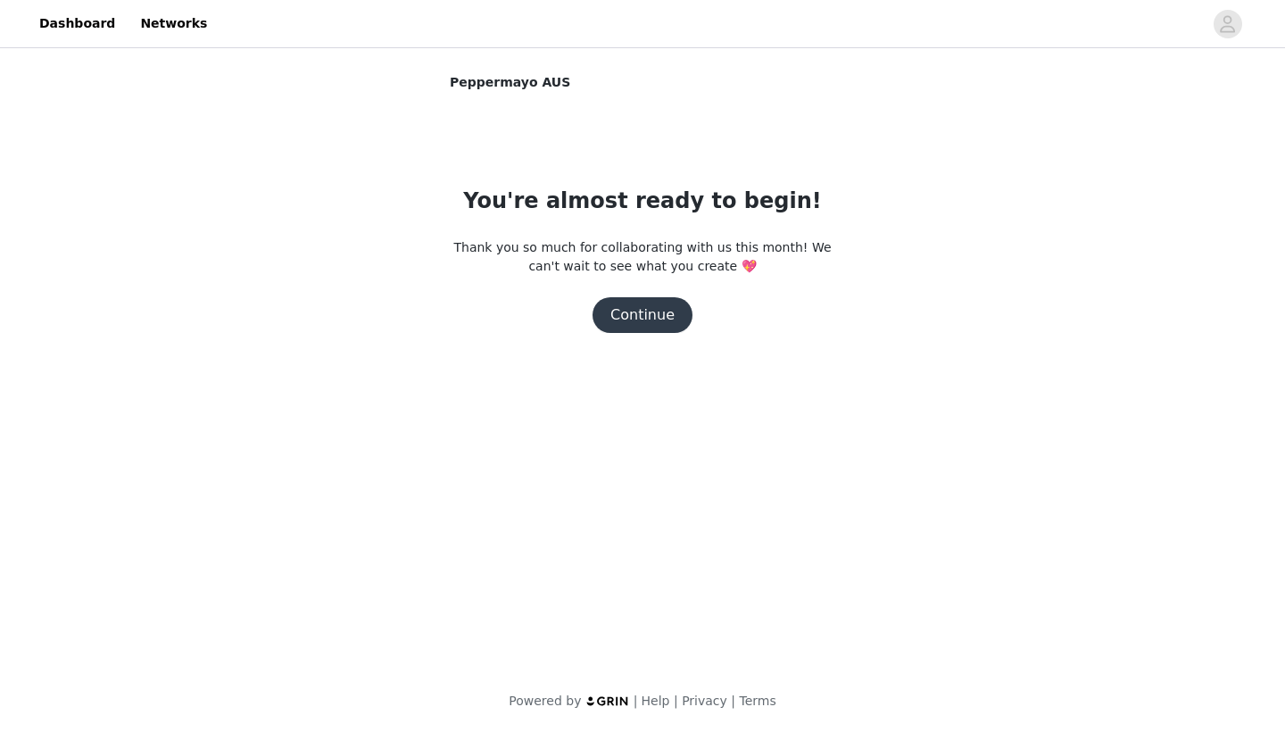
click at [659, 314] on button "Continue" at bounding box center [643, 315] width 100 height 36
